Goal: Task Accomplishment & Management: Manage account settings

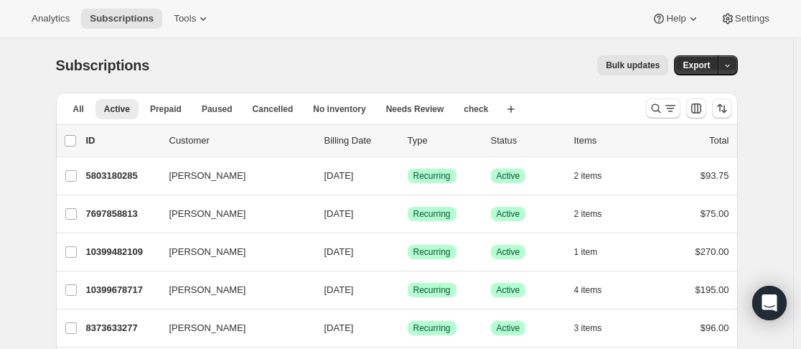
drag, startPoint x: 661, startPoint y: 110, endPoint x: 330, endPoint y: 84, distance: 331.8
click at [660, 110] on icon "Search and filter results" at bounding box center [655, 108] width 9 height 9
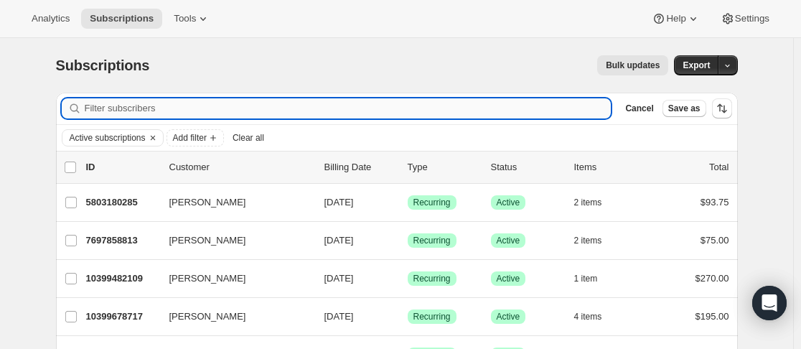
click at [279, 108] on input "Filter subscribers" at bounding box center [348, 108] width 527 height 20
click at [269, 108] on input "Filter subscribers" at bounding box center [348, 108] width 527 height 20
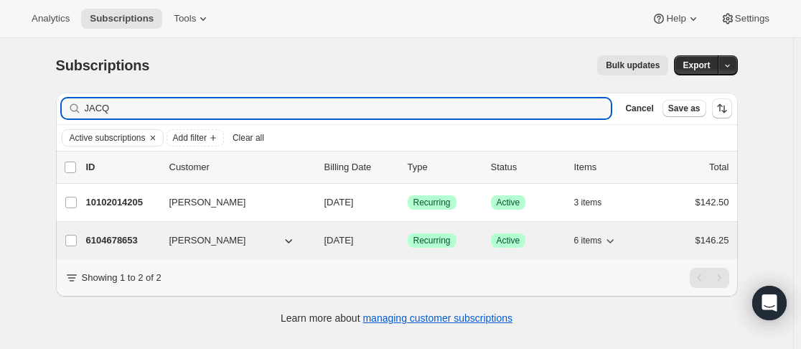
type input "JACQ"
click at [166, 237] on div "6104678653 Jacqueline Stacey 11/12/2025 Success Recurring Success Active 6 item…" at bounding box center [407, 240] width 643 height 20
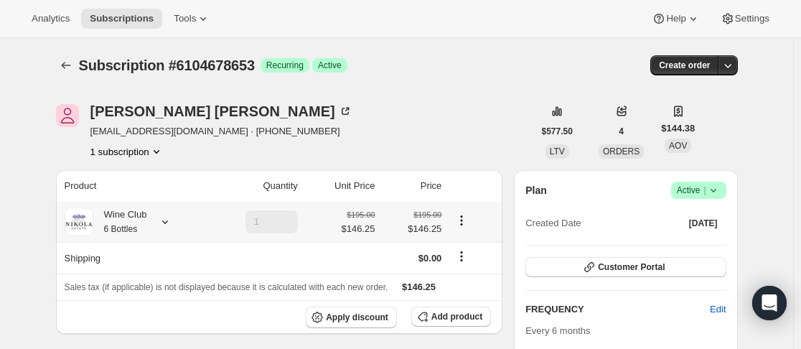
click at [165, 221] on icon at bounding box center [165, 222] width 14 height 14
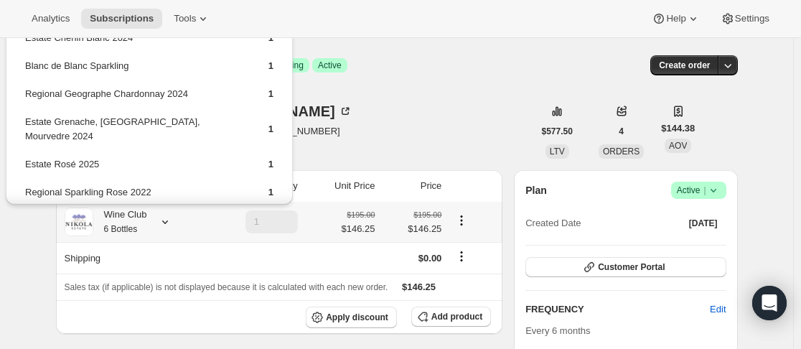
click at [165, 221] on icon at bounding box center [165, 222] width 14 height 14
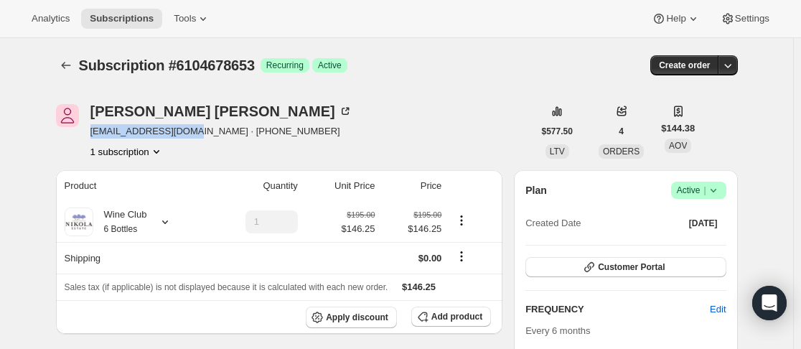
drag, startPoint x: 90, startPoint y: 134, endPoint x: 187, endPoint y: 133, distance: 96.2
click at [187, 133] on div "Jacqueline Stacey jstacey458@gmail.com · +61438135538 1 subscription" at bounding box center [294, 131] width 477 height 55
copy span "jstacey458@gmail.com"
click at [168, 223] on icon at bounding box center [165, 222] width 6 height 4
click at [164, 224] on icon at bounding box center [165, 222] width 14 height 14
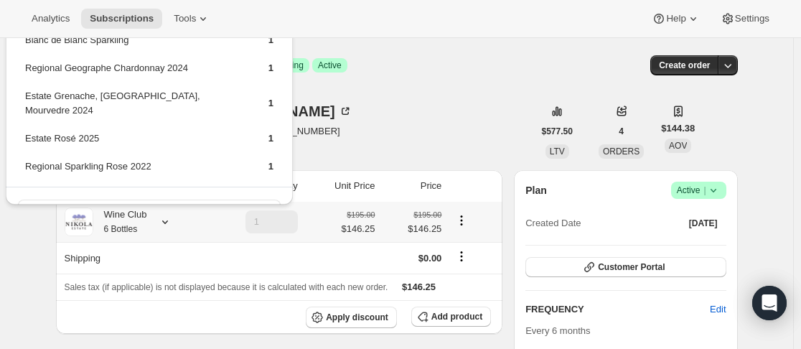
scroll to position [39, 0]
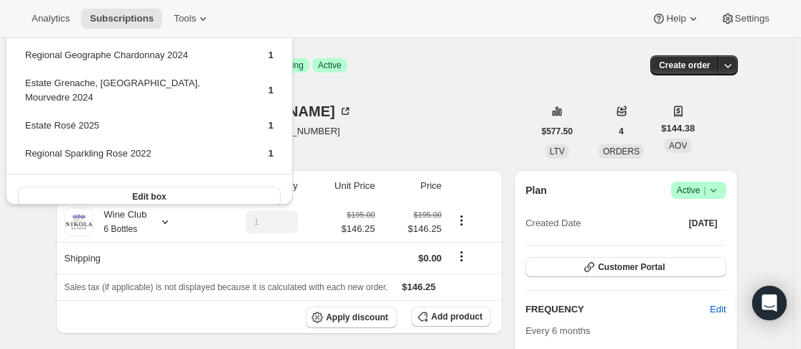
click at [326, 116] on div "Jacqueline Stacey jstacey458@gmail.com · +61438135538 1 subscription" at bounding box center [294, 131] width 477 height 55
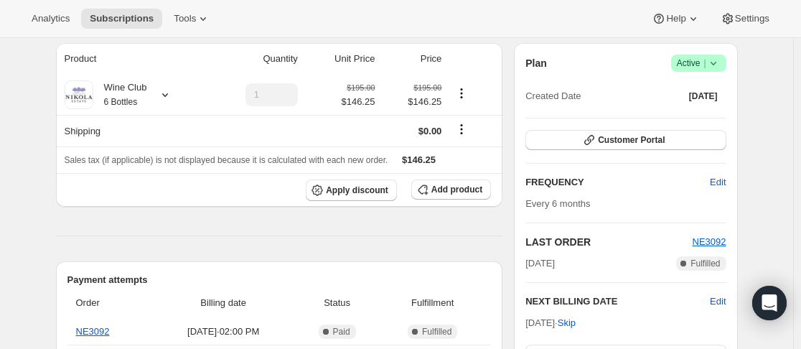
scroll to position [0, 0]
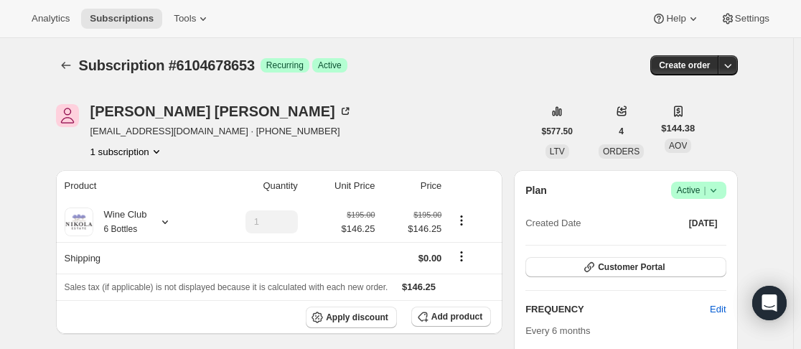
click at [388, 144] on div "Jacqueline Stacey jstacey458@gmail.com · +61438135538 1 subscription" at bounding box center [294, 131] width 477 height 55
click at [172, 223] on icon at bounding box center [165, 222] width 14 height 14
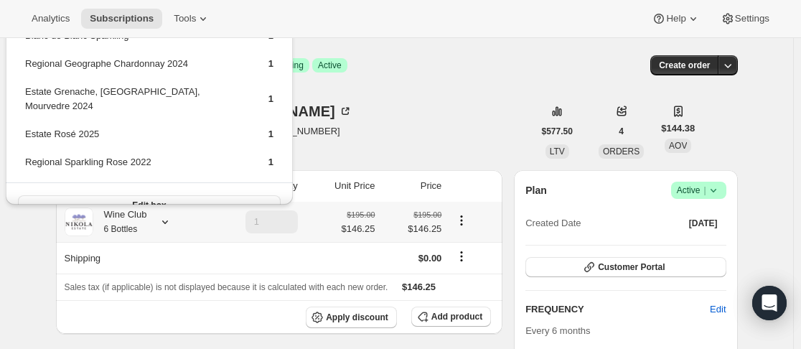
scroll to position [39, 0]
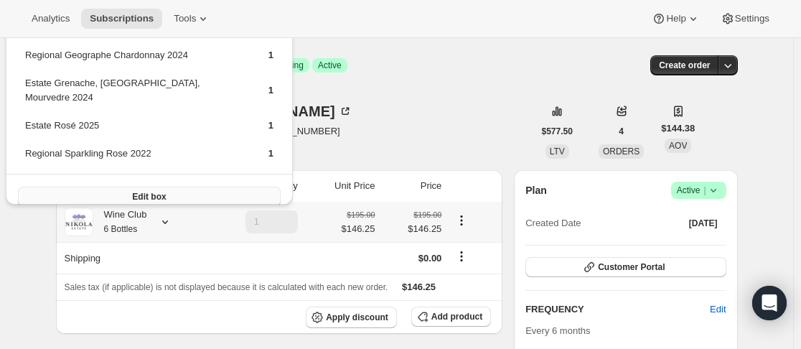
click at [132, 191] on span "Edit box" at bounding box center [149, 196] width 34 height 11
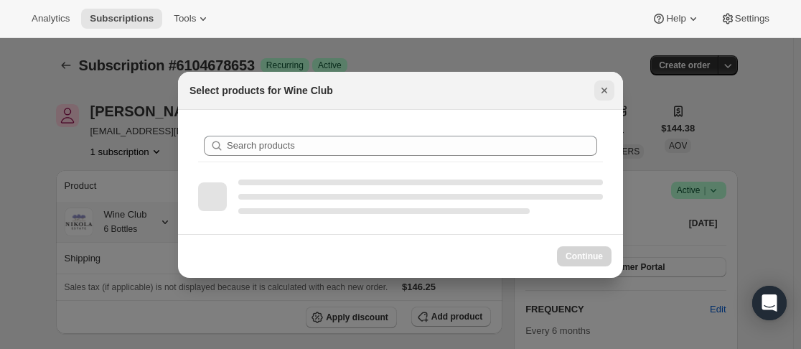
click at [603, 87] on icon "Close" at bounding box center [604, 90] width 14 height 14
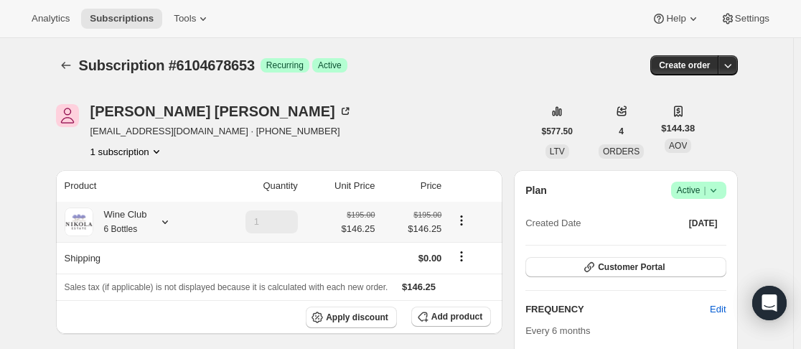
click at [166, 216] on icon at bounding box center [165, 222] width 14 height 14
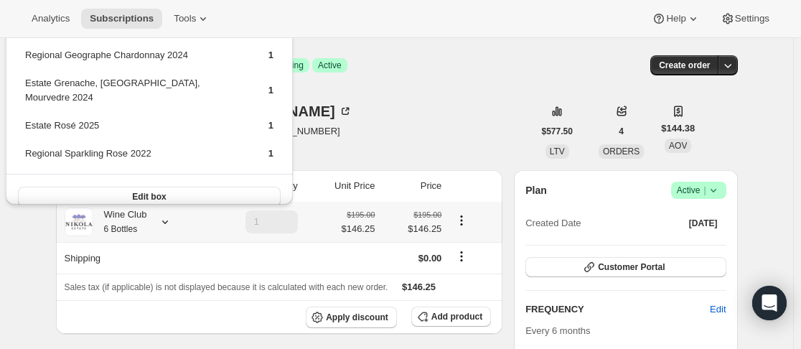
scroll to position [0, 0]
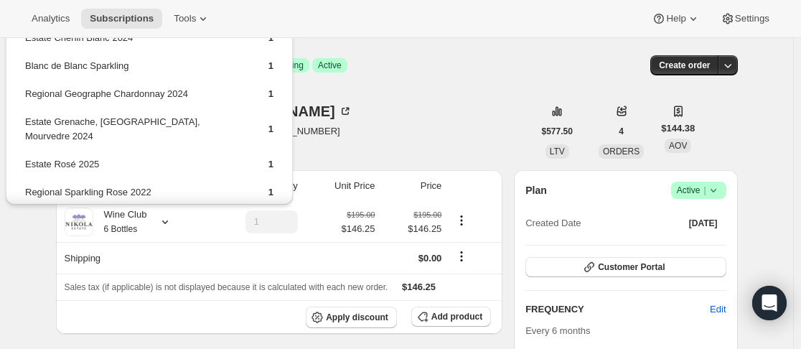
click at [474, 145] on div "Jacqueline Stacey jstacey458@gmail.com · +61438135538 1 subscription" at bounding box center [294, 131] width 477 height 55
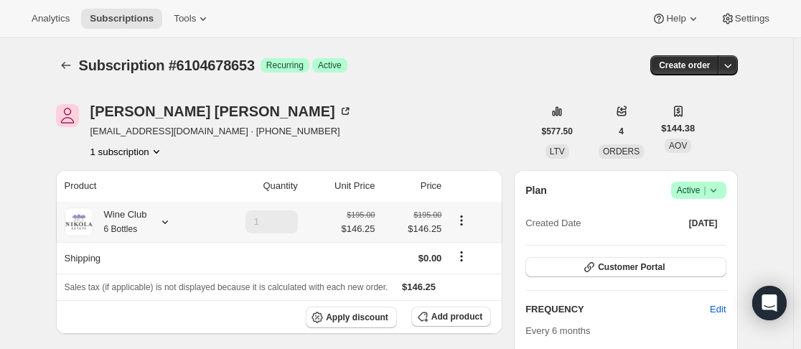
click at [164, 220] on icon at bounding box center [165, 222] width 14 height 14
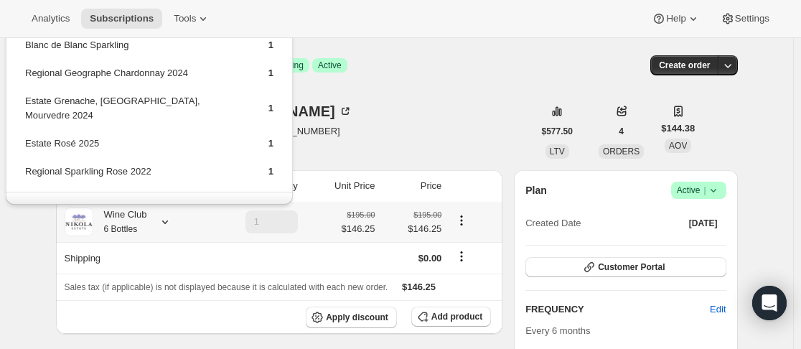
scroll to position [39, 0]
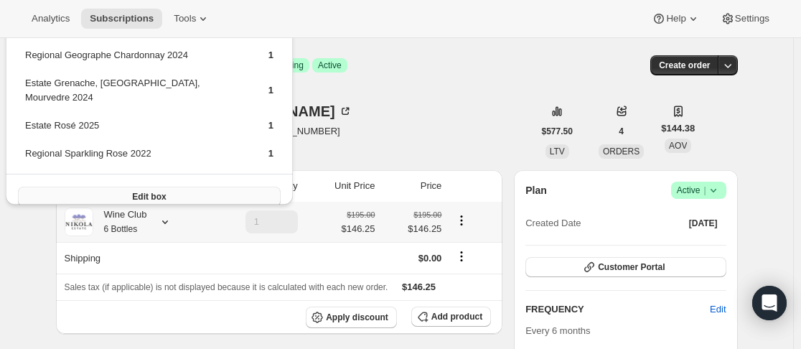
click at [124, 187] on button "Edit box" at bounding box center [149, 197] width 263 height 20
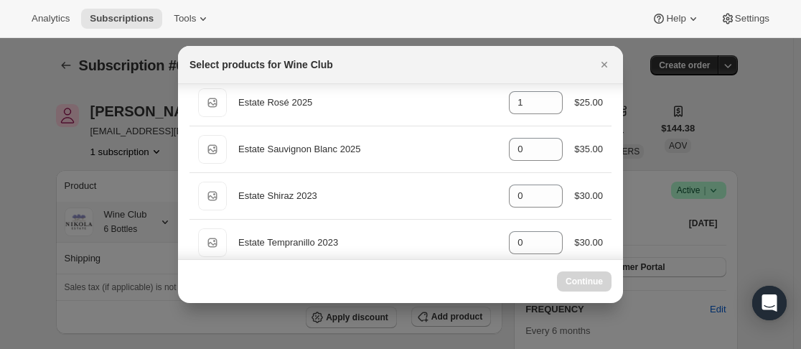
scroll to position [359, 0]
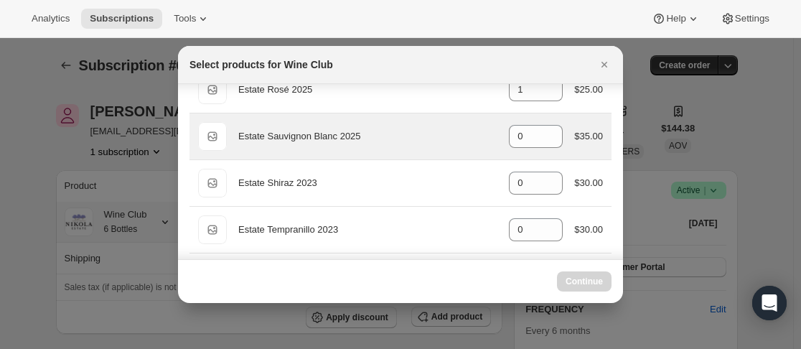
select select "gid://shopify/ProductVariant/43889390158077"
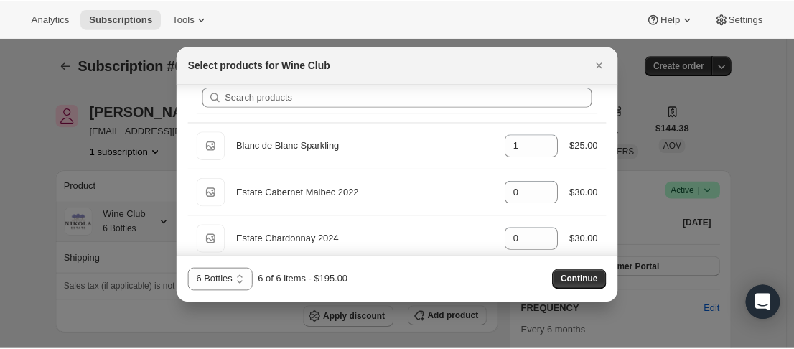
scroll to position [0, 0]
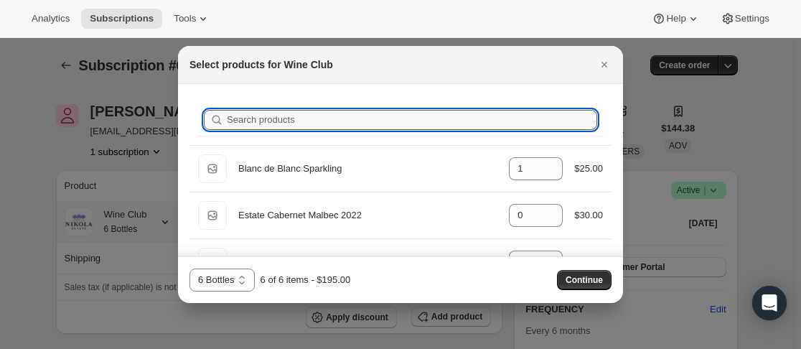
click at [330, 124] on input "Search products" at bounding box center [412, 120] width 370 height 20
type input "c"
type input "1"
type input "0"
type input "ch"
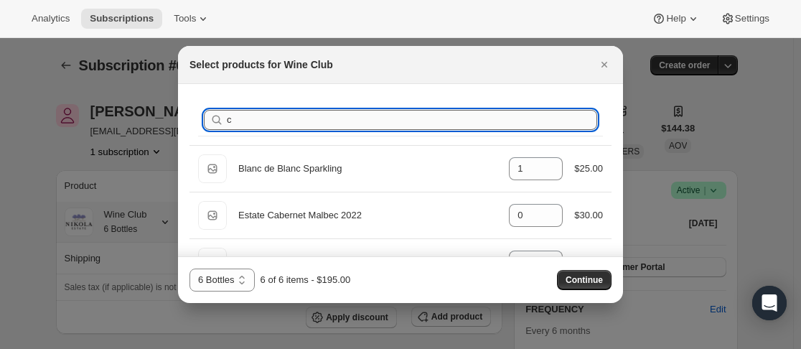
type input "0"
type input "1"
type input "0"
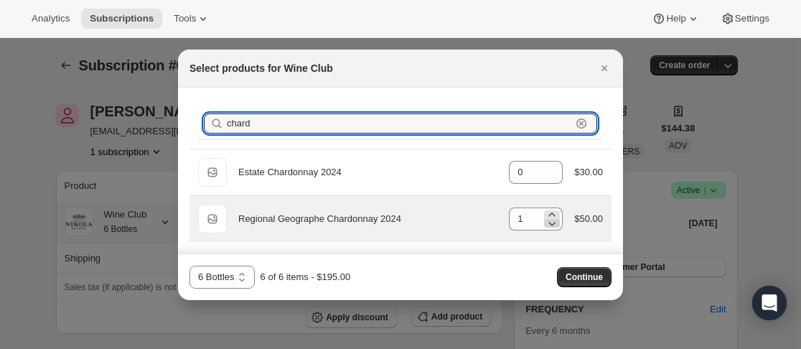
type input "chard"
click at [550, 222] on icon ":rg7:" at bounding box center [552, 224] width 7 height 4
type input "0"
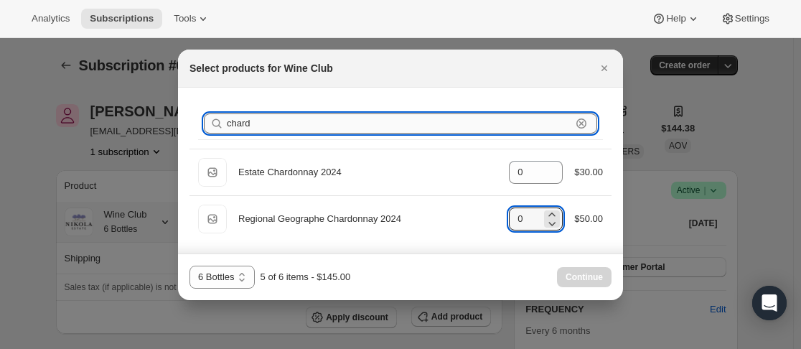
click at [290, 121] on input "chard" at bounding box center [399, 123] width 344 height 20
type input "ch"
type input "1"
type input "c"
type input "1"
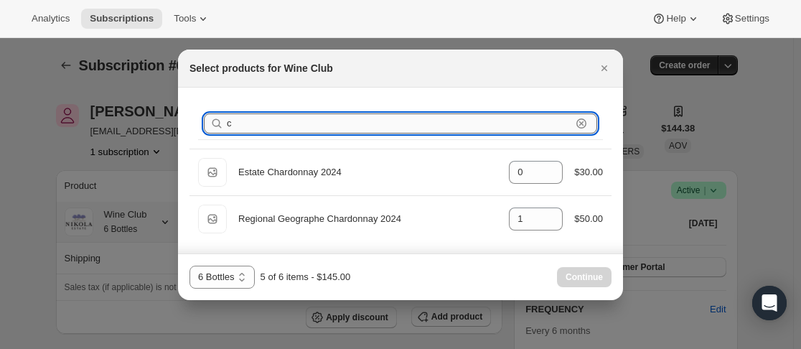
type input "0"
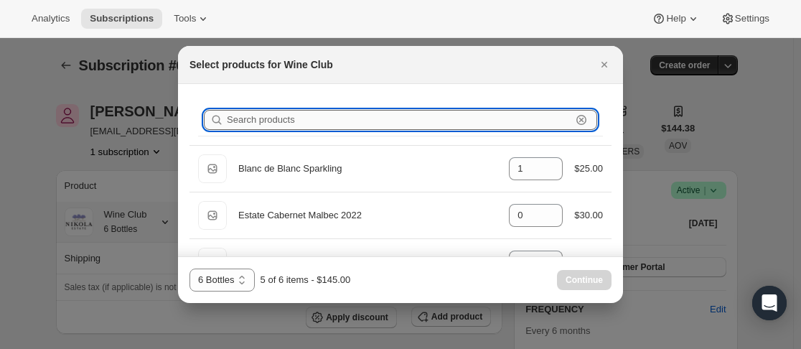
type input "0"
type input "1"
type input "f"
type input "0"
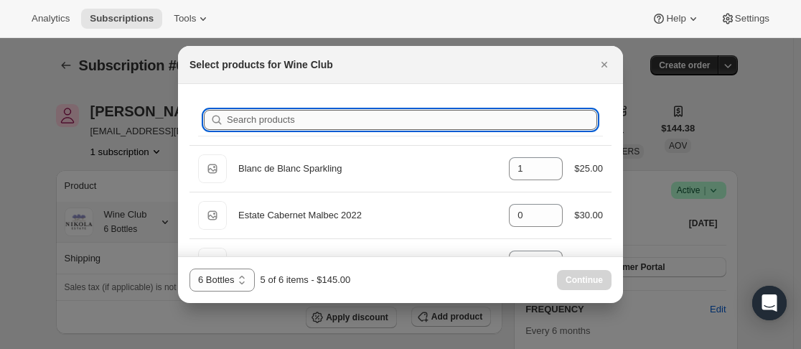
type input "0"
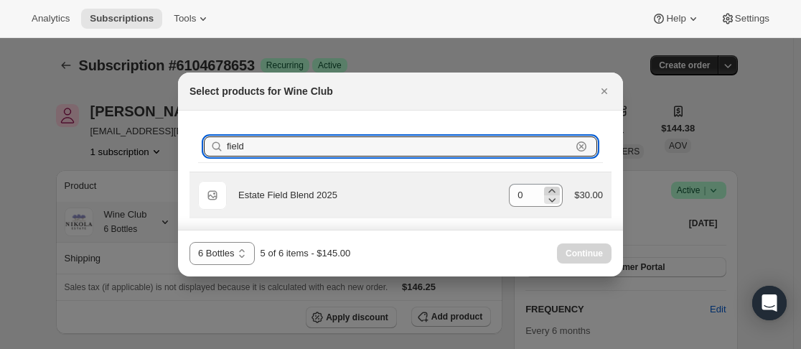
type input "field"
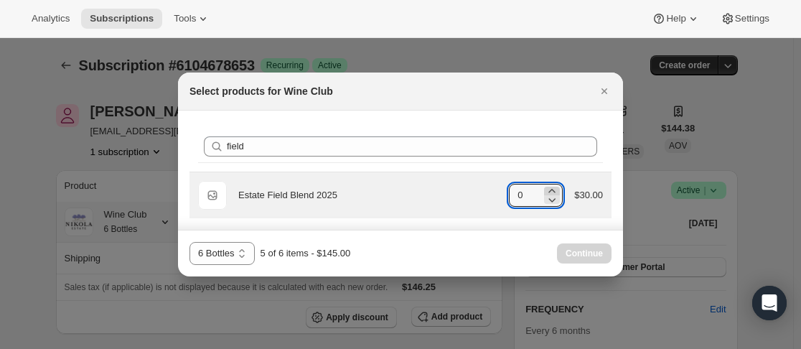
click at [559, 190] on icon ":rg7:" at bounding box center [552, 191] width 14 height 14
type input "1"
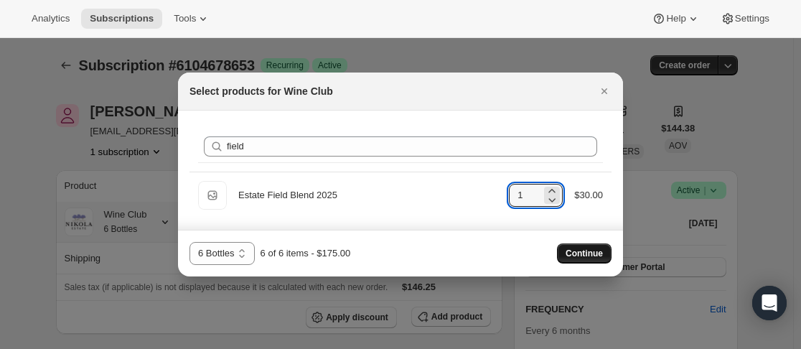
click at [577, 250] on span "Continue" at bounding box center [583, 253] width 37 height 11
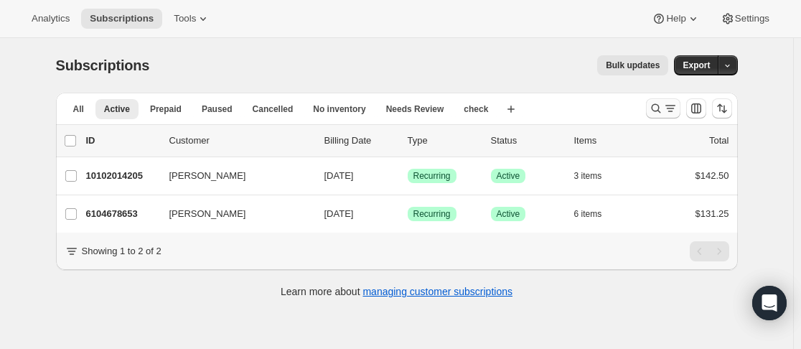
click at [655, 104] on icon "Search and filter results" at bounding box center [656, 108] width 14 height 14
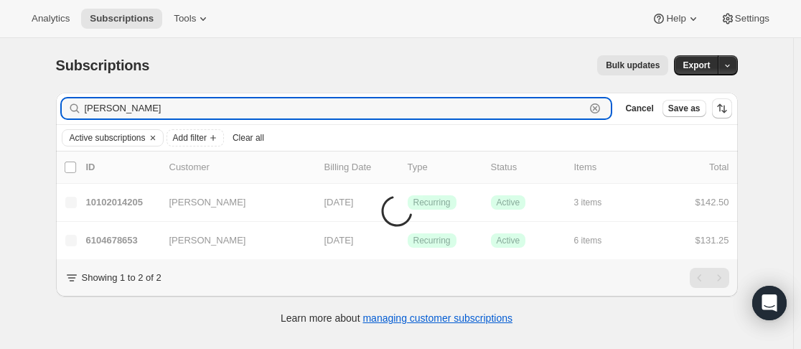
type input "J"
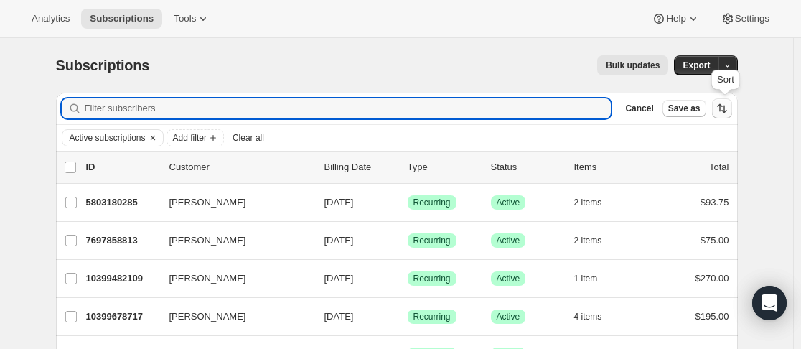
click at [715, 108] on button "Sort the results" at bounding box center [722, 108] width 20 height 20
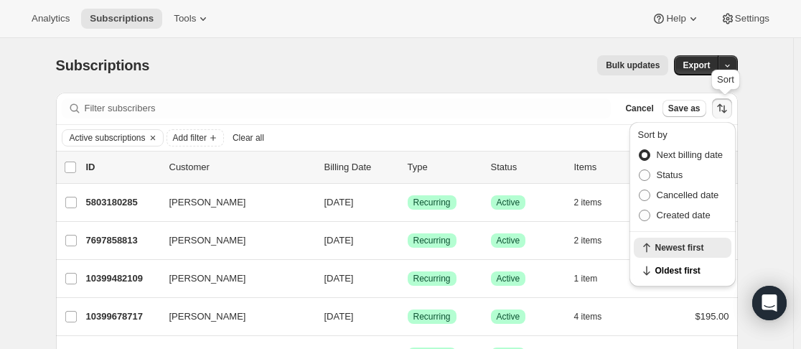
click at [728, 111] on icon "Sort the results" at bounding box center [722, 108] width 14 height 14
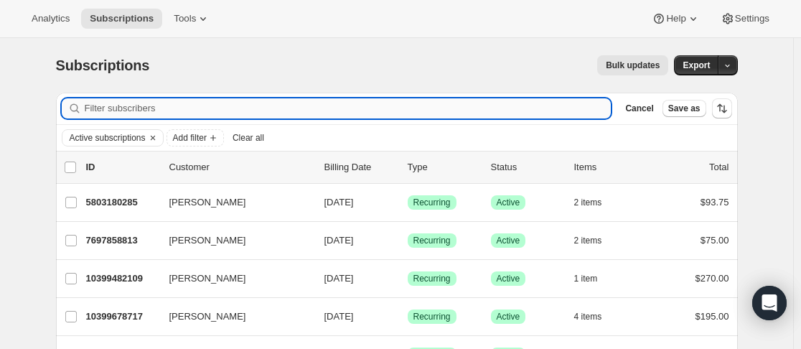
click at [240, 103] on input "Filter subscribers" at bounding box center [348, 108] width 527 height 20
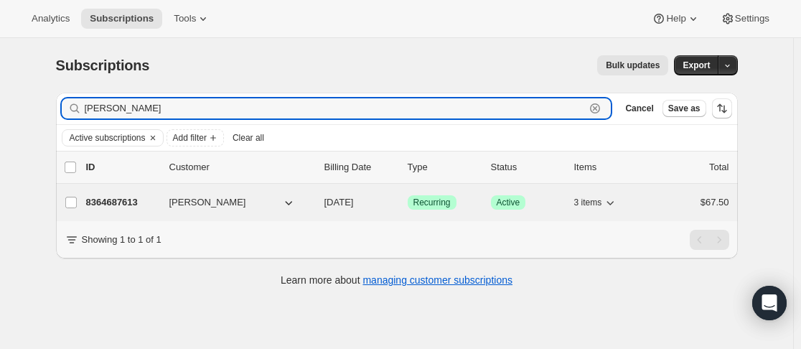
type input "[PERSON_NAME]"
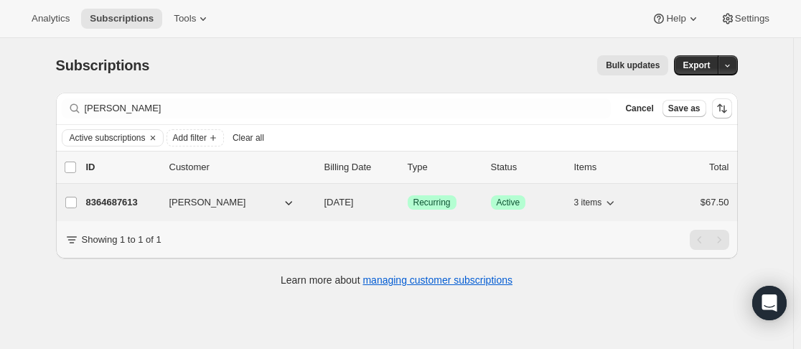
click at [169, 200] on div "8364687613 [PERSON_NAME] [DATE] Success Recurring Success Active 3 items $67.50" at bounding box center [407, 202] width 643 height 20
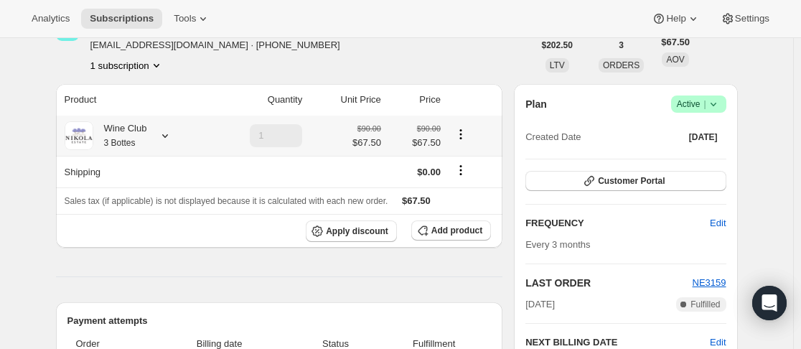
scroll to position [144, 0]
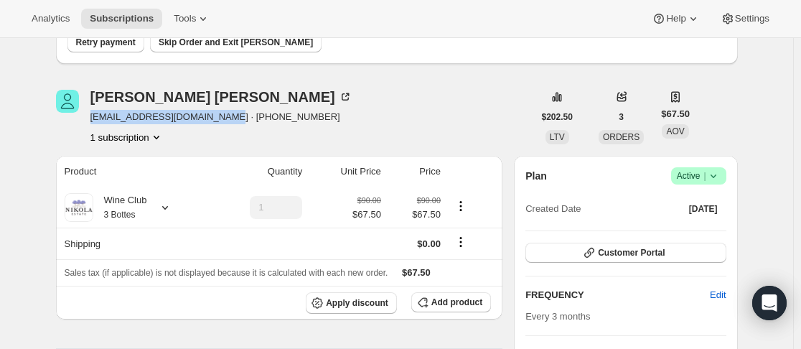
drag, startPoint x: 90, startPoint y: 117, endPoint x: 225, endPoint y: 114, distance: 134.9
click at [225, 114] on div "[PERSON_NAME] [EMAIL_ADDRESS][DOMAIN_NAME] · [PHONE_NUMBER] 1 subscription" at bounding box center [294, 117] width 477 height 55
copy span "[EMAIL_ADDRESS][DOMAIN_NAME]"
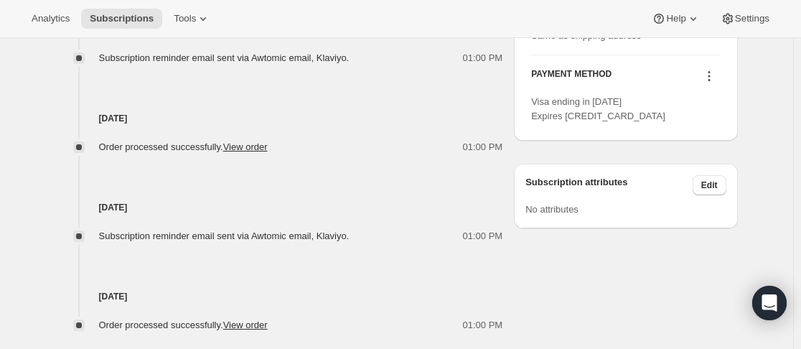
scroll to position [723, 0]
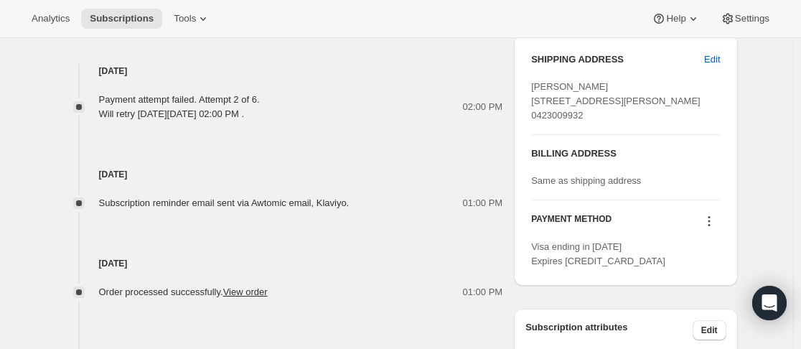
click at [716, 228] on icon at bounding box center [709, 221] width 14 height 14
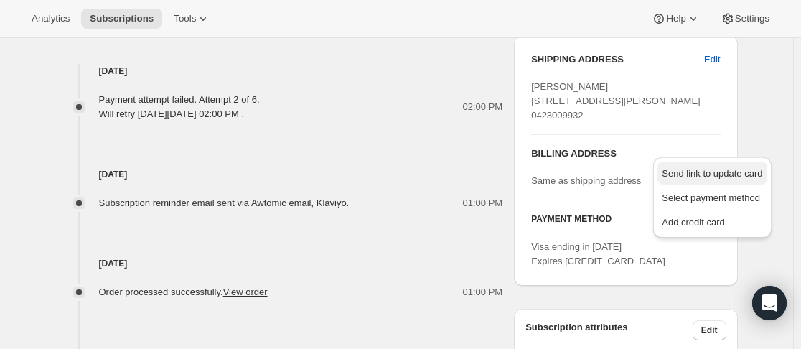
click at [719, 179] on span "Send link to update card" at bounding box center [712, 173] width 100 height 11
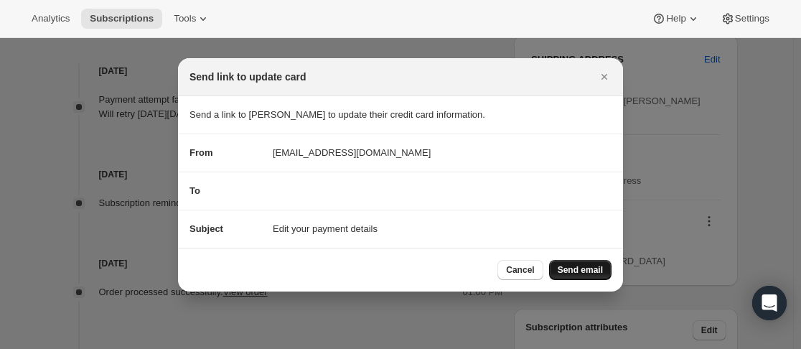
click at [591, 267] on span "Send email" at bounding box center [580, 269] width 45 height 11
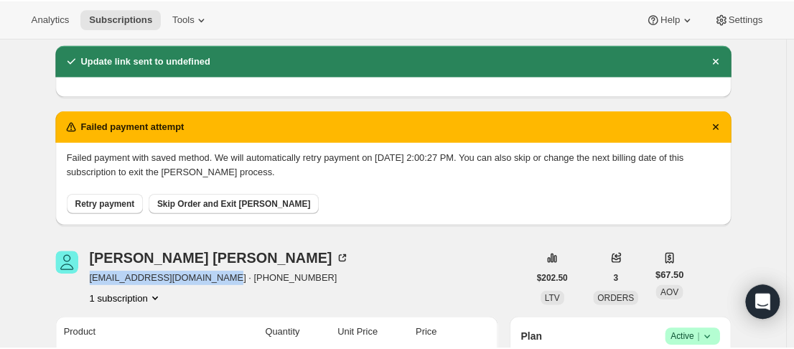
scroll to position [0, 0]
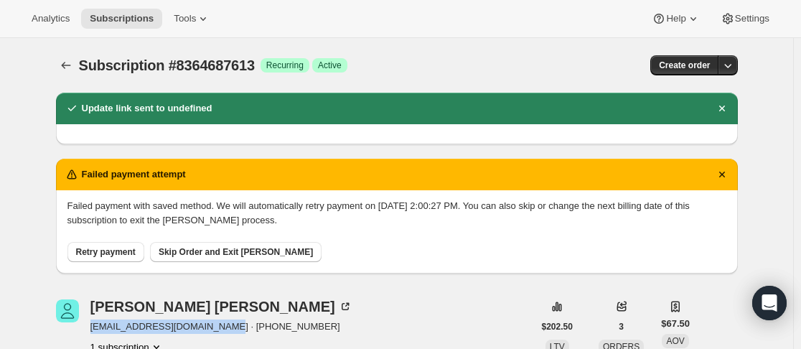
click at [97, 252] on span "Retry payment" at bounding box center [106, 251] width 60 height 11
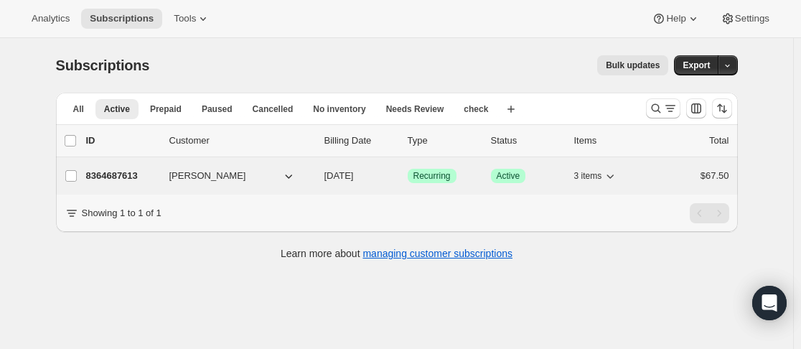
click at [166, 177] on div "8364687613 Courtney Howarth 12/07/2025 Success Recurring Success Active 3 items…" at bounding box center [407, 176] width 643 height 20
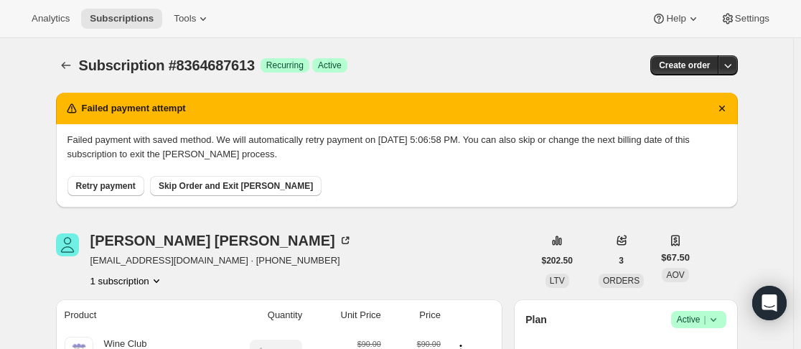
click at [121, 187] on span "Retry payment" at bounding box center [106, 185] width 60 height 11
